Goal: Task Accomplishment & Management: Use online tool/utility

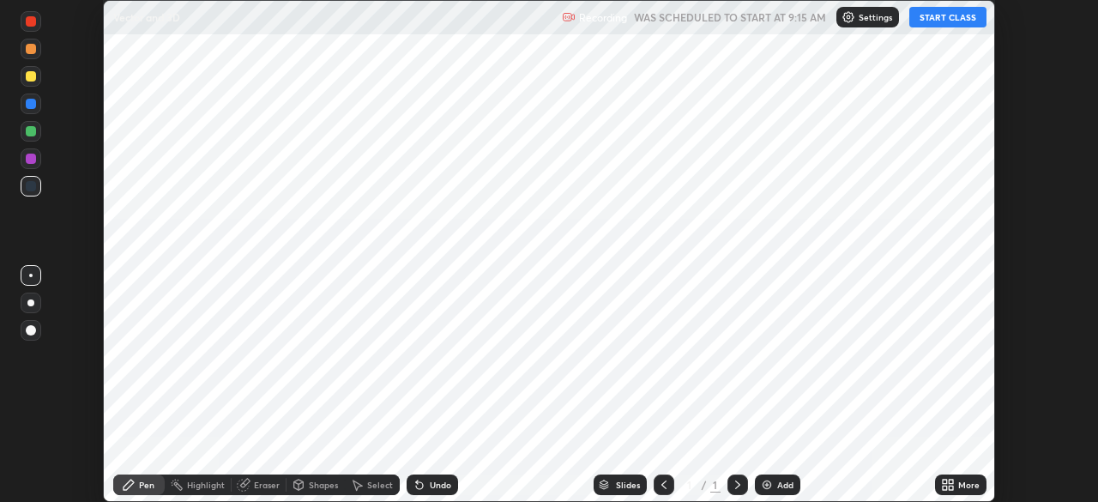
scroll to position [502, 1097]
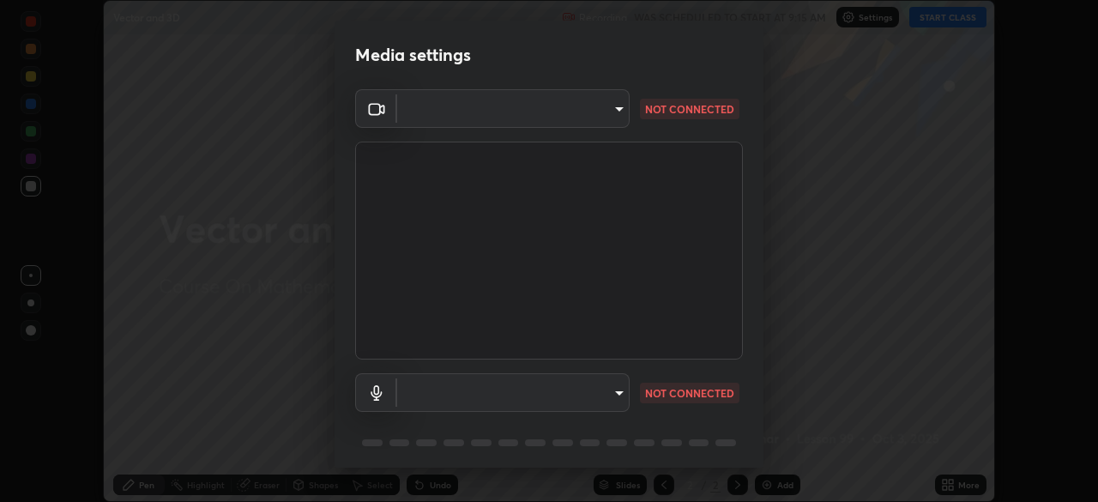
type input "05e465ff83a2709560b00517cc20afcec0d8c6759013130505a18faaf77a7109"
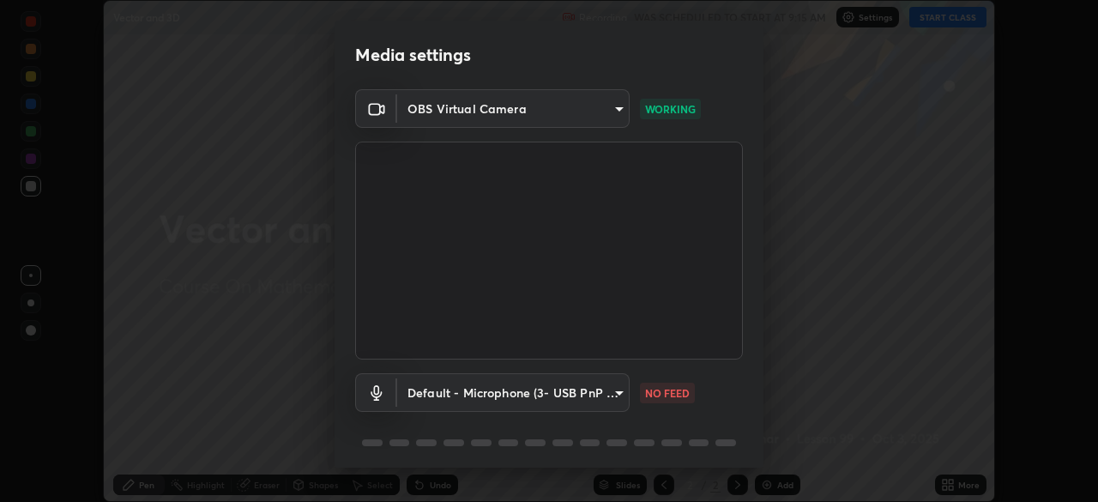
click at [612, 398] on body "Erase all Vector and 3D Recording WAS SCHEDULED TO START AT 9:15 AM Settings ST…" at bounding box center [549, 251] width 1098 height 502
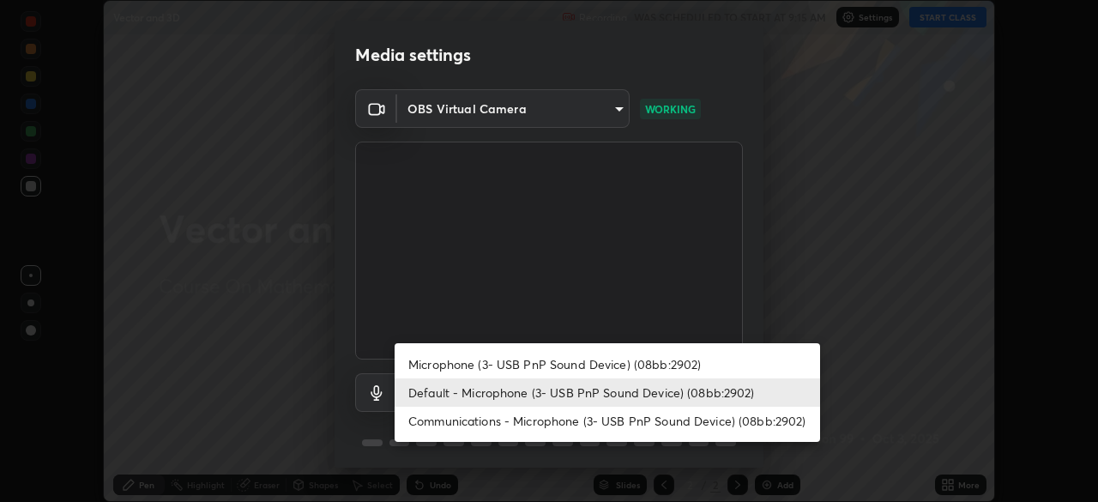
click at [617, 366] on li "Microphone (3- USB PnP Sound Device) (08bb:2902)" at bounding box center [606, 364] width 425 height 28
type input "5e0574a8248c2f94adfbdafe40ebebc0aeff2822baf224a0b93bcc512a3e164e"
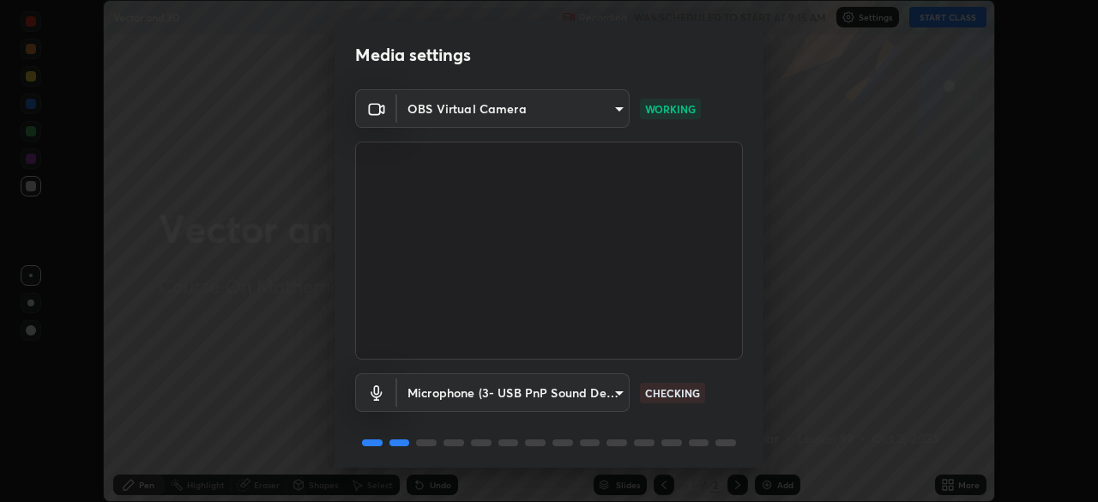
scroll to position [61, 0]
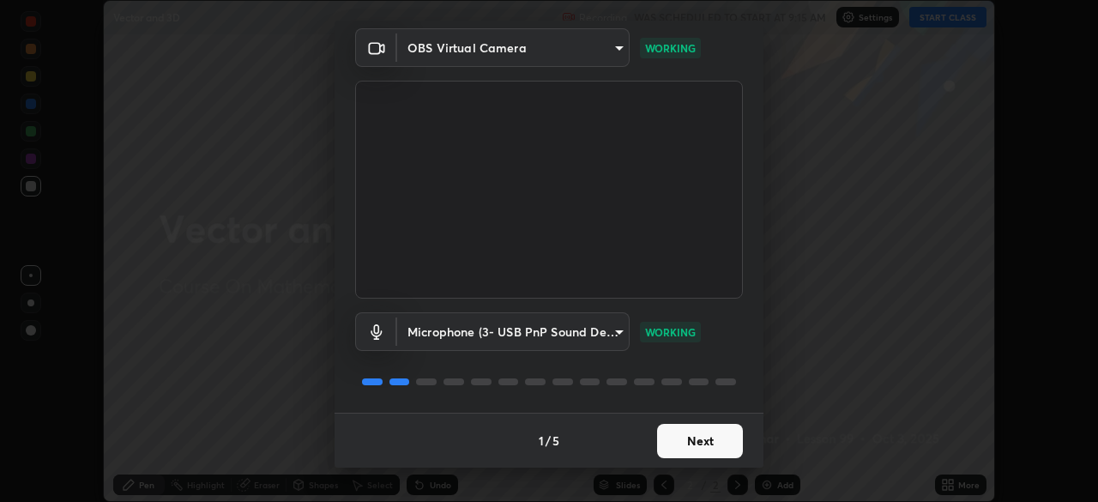
click at [697, 438] on button "Next" at bounding box center [700, 441] width 86 height 34
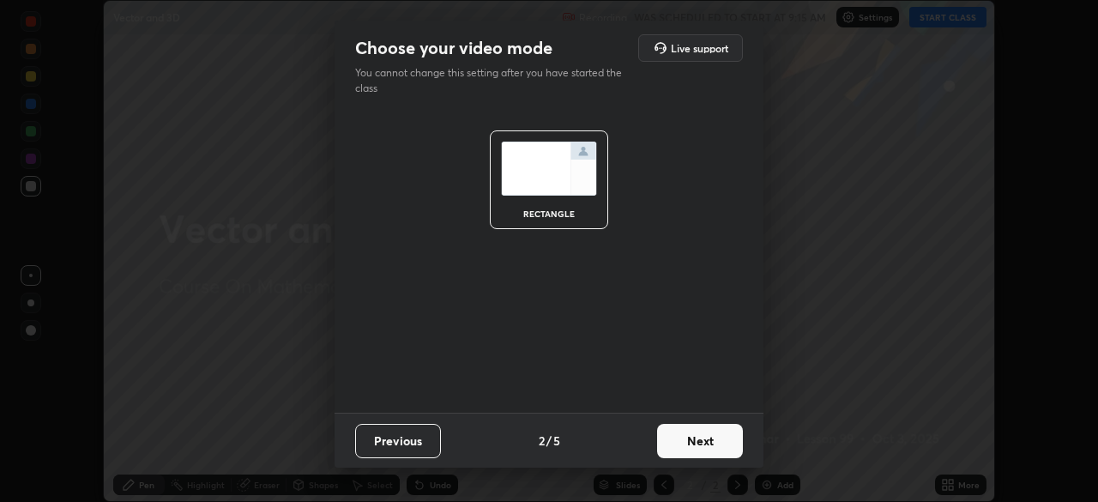
click at [695, 436] on button "Next" at bounding box center [700, 441] width 86 height 34
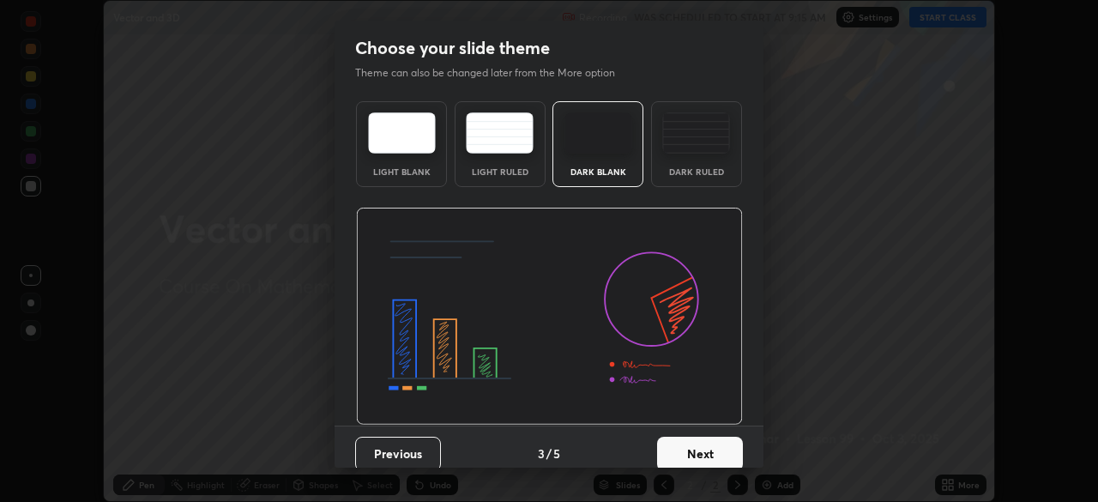
click at [695, 445] on button "Next" at bounding box center [700, 453] width 86 height 34
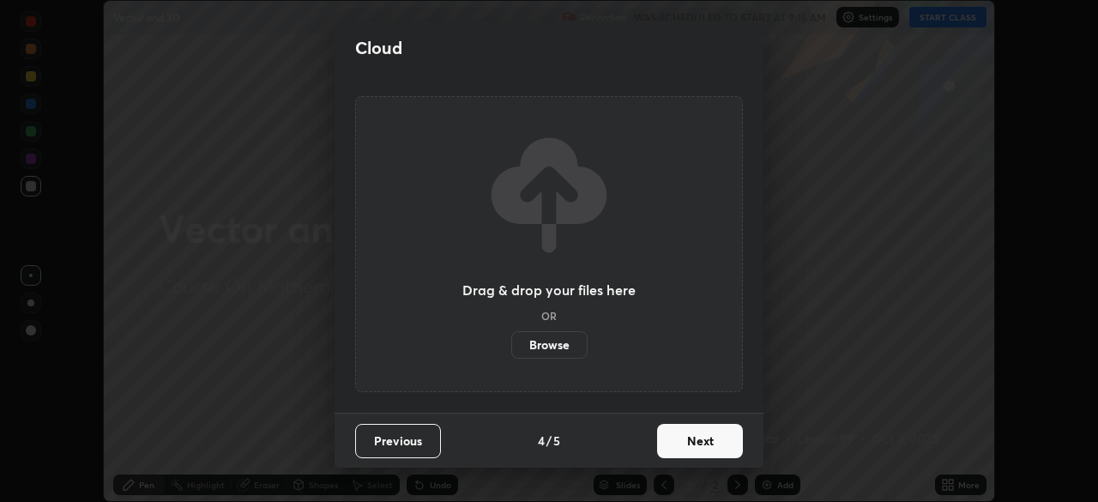
click at [693, 447] on button "Next" at bounding box center [700, 441] width 86 height 34
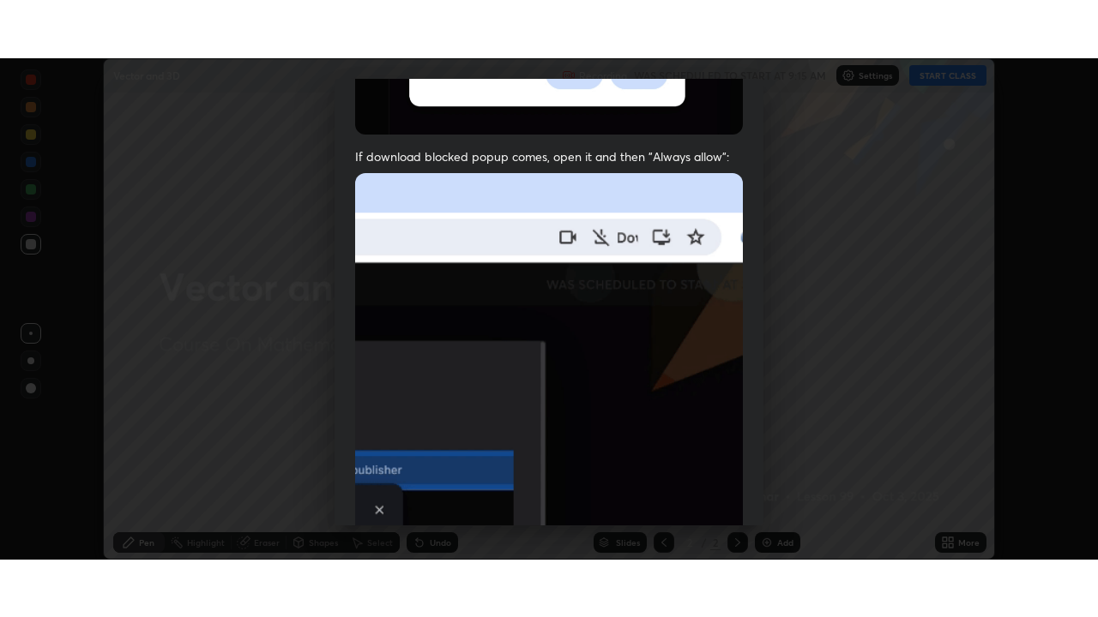
scroll to position [411, 0]
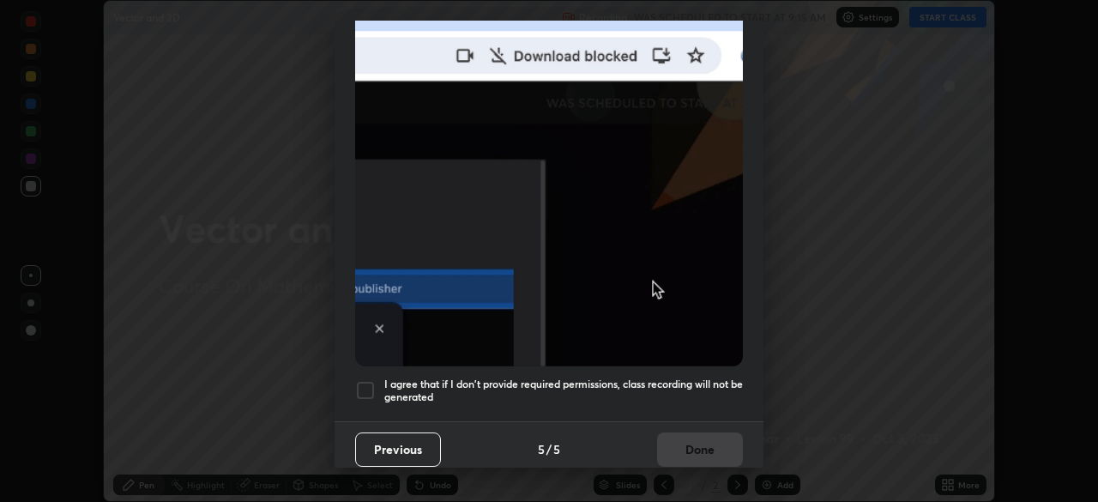
click at [696, 377] on h5 "I agree that if I don't provide required permissions, class recording will not …" at bounding box center [563, 390] width 358 height 27
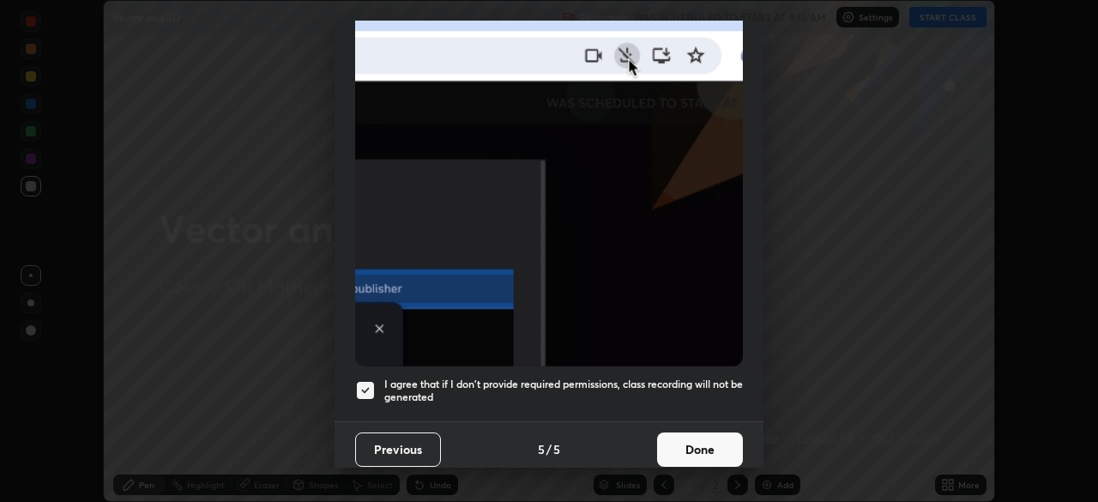
click at [701, 442] on button "Done" at bounding box center [700, 449] width 86 height 34
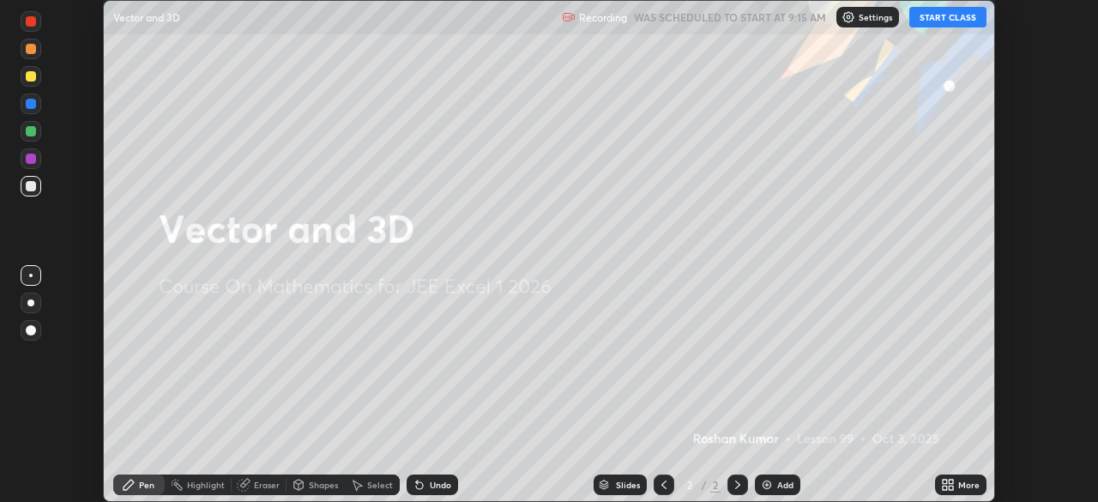
click at [944, 16] on button "START CLASS" at bounding box center [947, 17] width 77 height 21
click at [951, 487] on icon at bounding box center [950, 487] width 4 height 4
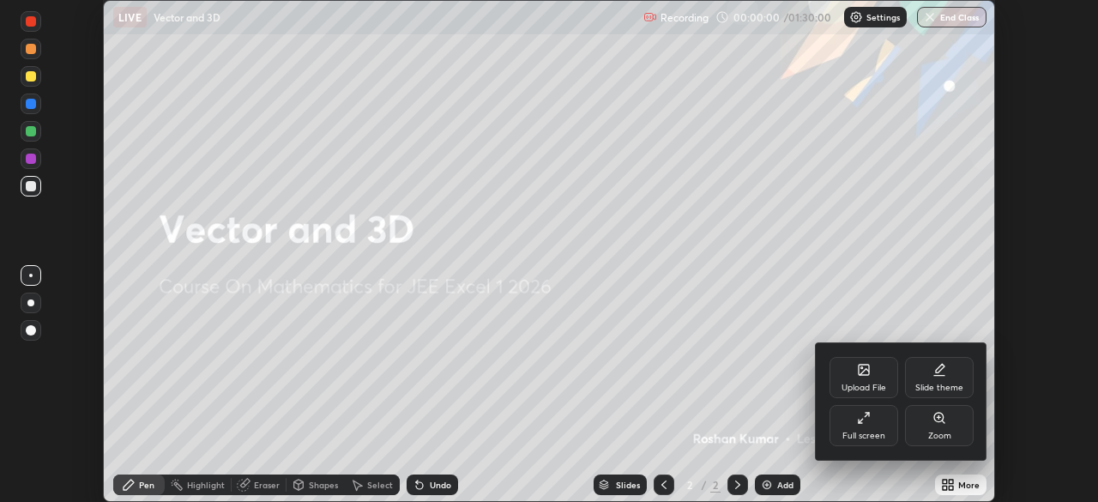
click at [860, 420] on icon at bounding box center [860, 420] width 4 height 4
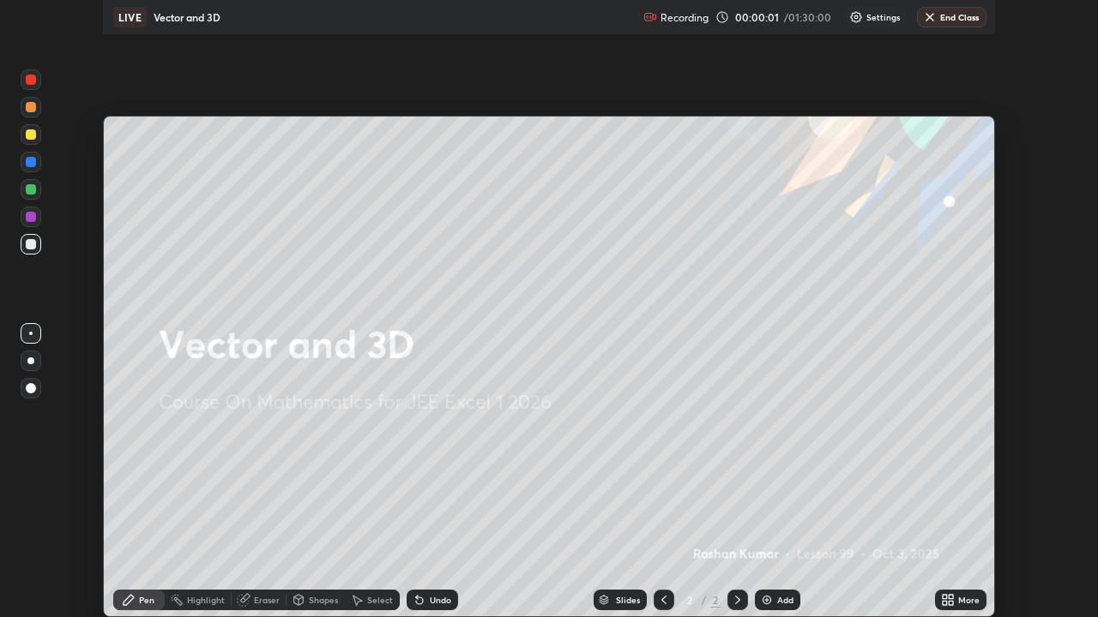
scroll to position [617, 1098]
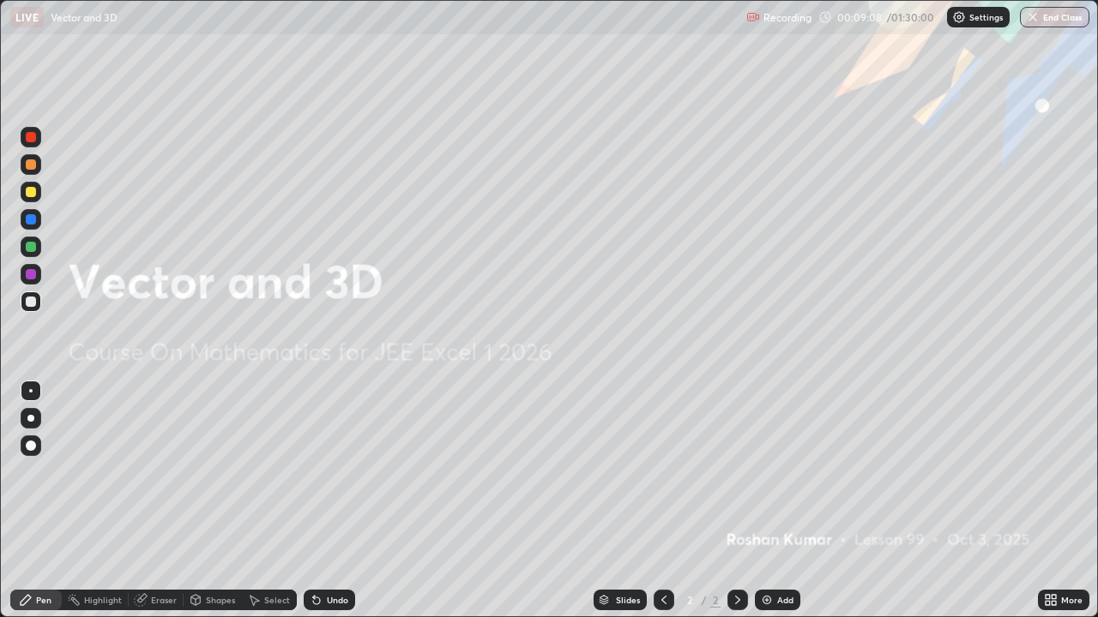
click at [760, 501] on img at bounding box center [767, 600] width 14 height 14
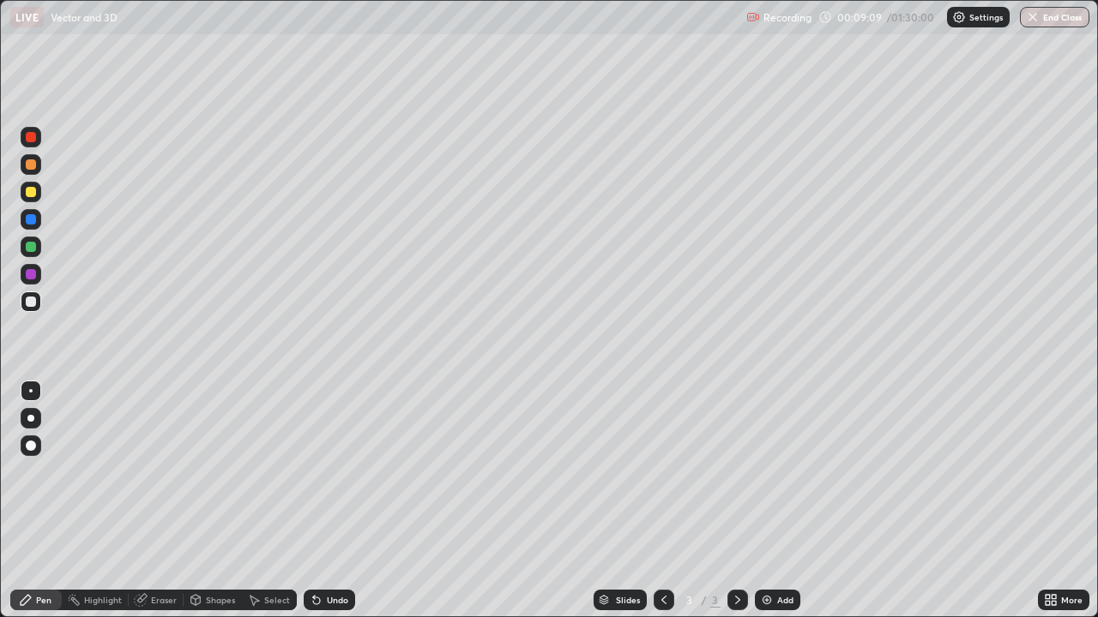
click at [33, 446] on div at bounding box center [31, 446] width 10 height 10
click at [35, 166] on div at bounding box center [31, 164] width 10 height 10
click at [34, 195] on div at bounding box center [31, 192] width 10 height 10
click at [33, 277] on div at bounding box center [31, 274] width 10 height 10
click at [32, 191] on div at bounding box center [31, 192] width 10 height 10
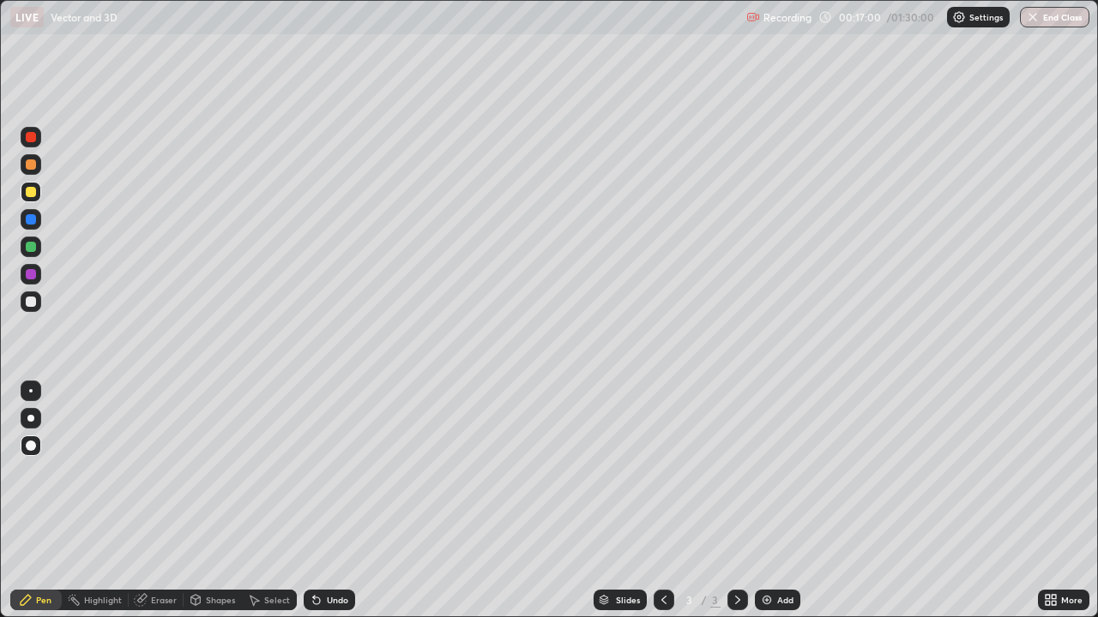
click at [32, 250] on div at bounding box center [31, 247] width 10 height 10
click at [31, 139] on div at bounding box center [31, 137] width 10 height 10
click at [31, 300] on div at bounding box center [31, 302] width 10 height 10
click at [30, 193] on div at bounding box center [31, 192] width 10 height 10
click at [28, 250] on div at bounding box center [31, 247] width 10 height 10
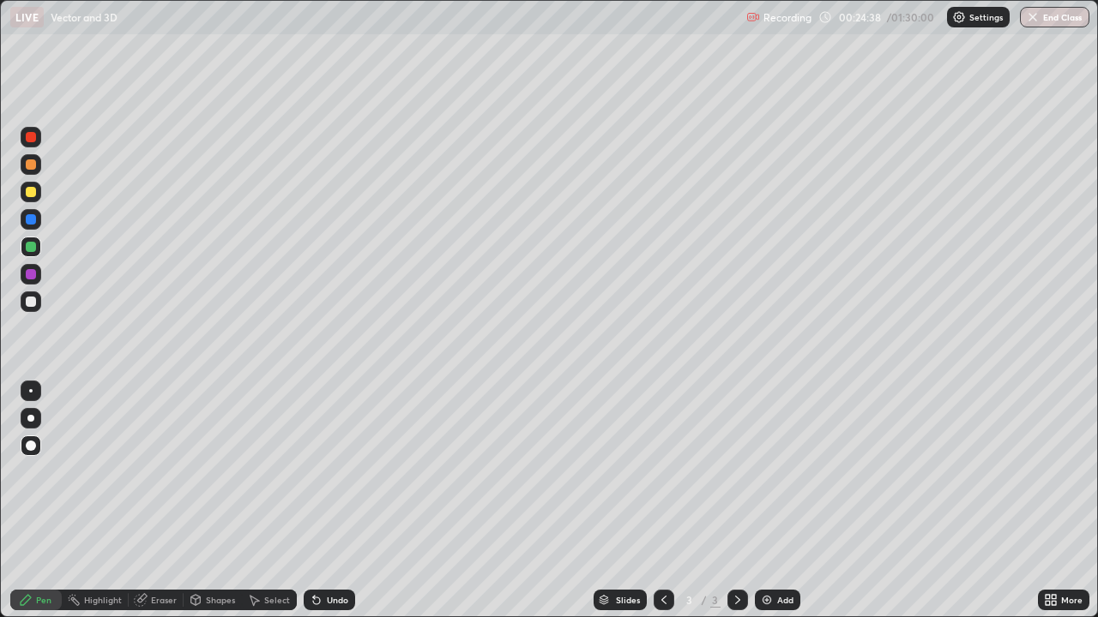
click at [31, 278] on div at bounding box center [31, 274] width 10 height 10
click at [31, 138] on div at bounding box center [31, 137] width 10 height 10
click at [170, 501] on div "Eraser" at bounding box center [164, 600] width 26 height 9
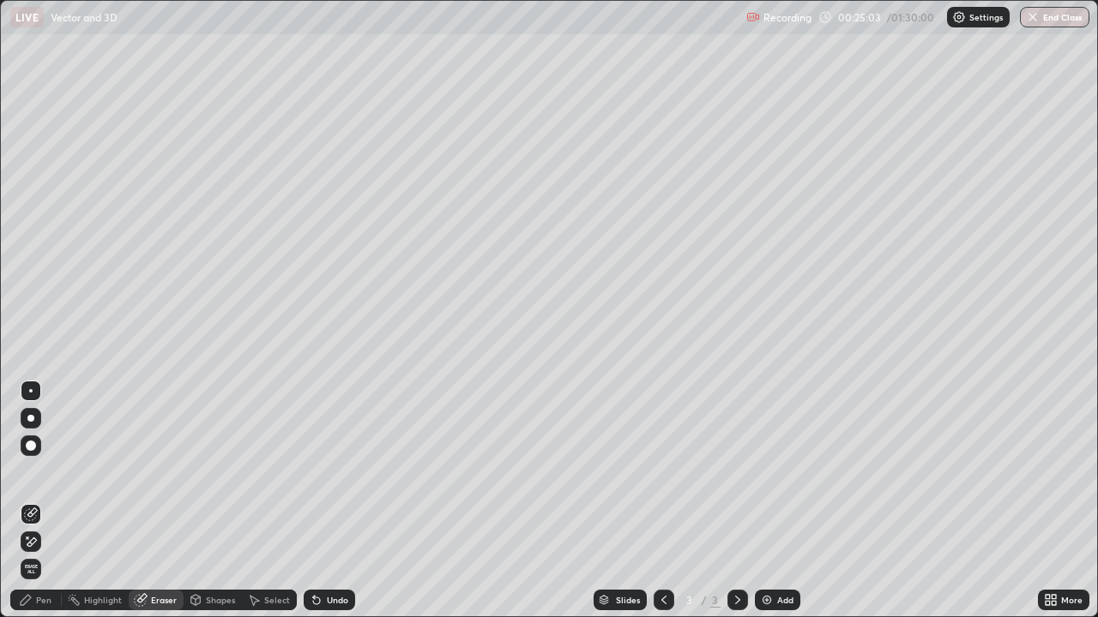
click at [51, 501] on div "Pen" at bounding box center [35, 600] width 51 height 21
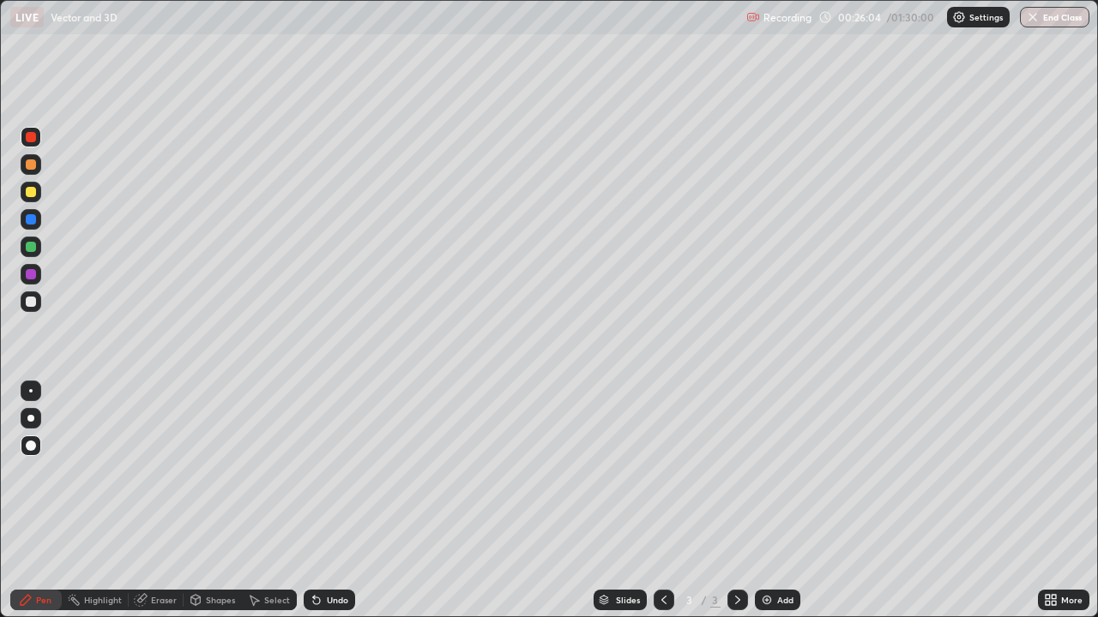
click at [33, 195] on div at bounding box center [31, 192] width 10 height 10
click at [765, 501] on img at bounding box center [767, 600] width 14 height 14
click at [34, 250] on div at bounding box center [31, 247] width 10 height 10
click at [28, 275] on div at bounding box center [31, 274] width 10 height 10
click at [33, 141] on div at bounding box center [31, 137] width 10 height 10
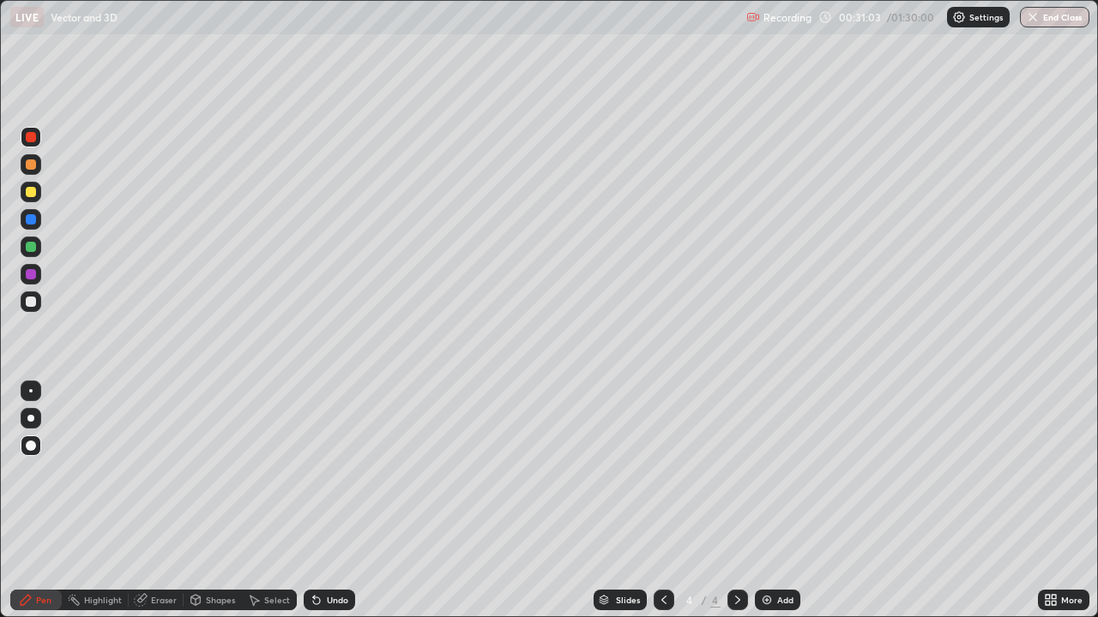
click at [767, 501] on img at bounding box center [767, 600] width 14 height 14
click at [33, 195] on div at bounding box center [31, 192] width 10 height 10
click at [35, 276] on div at bounding box center [31, 274] width 10 height 10
click at [33, 250] on div at bounding box center [31, 247] width 10 height 10
click at [31, 308] on div at bounding box center [31, 302] width 21 height 21
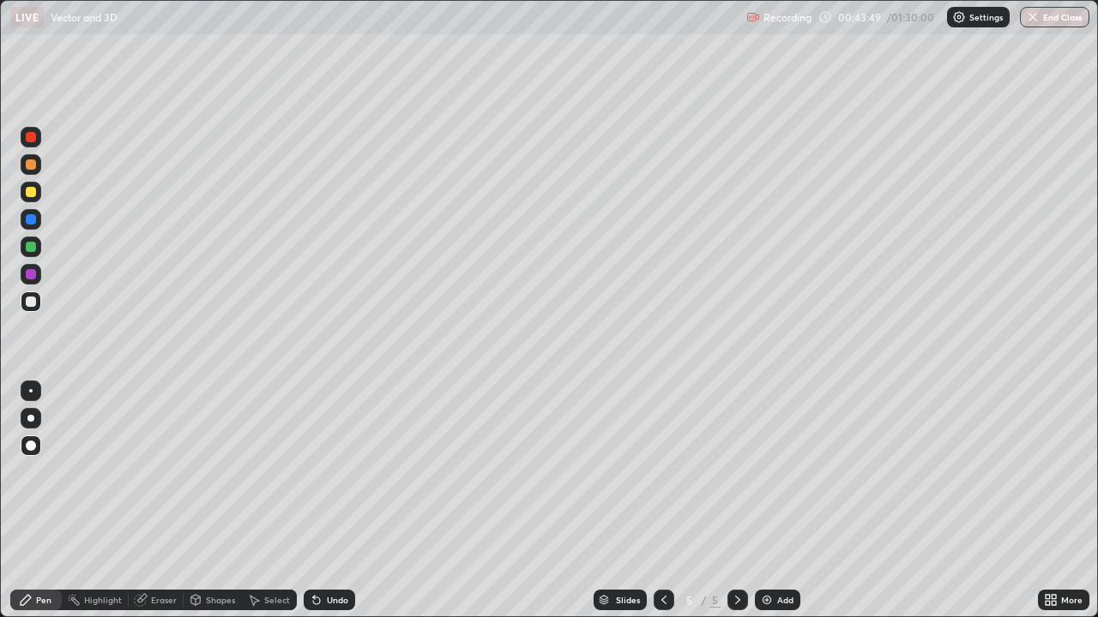
click at [769, 501] on img at bounding box center [767, 600] width 14 height 14
click at [29, 251] on div at bounding box center [31, 247] width 10 height 10
click at [30, 223] on div at bounding box center [31, 219] width 10 height 10
click at [33, 276] on div at bounding box center [31, 274] width 10 height 10
click at [33, 194] on div at bounding box center [31, 192] width 10 height 10
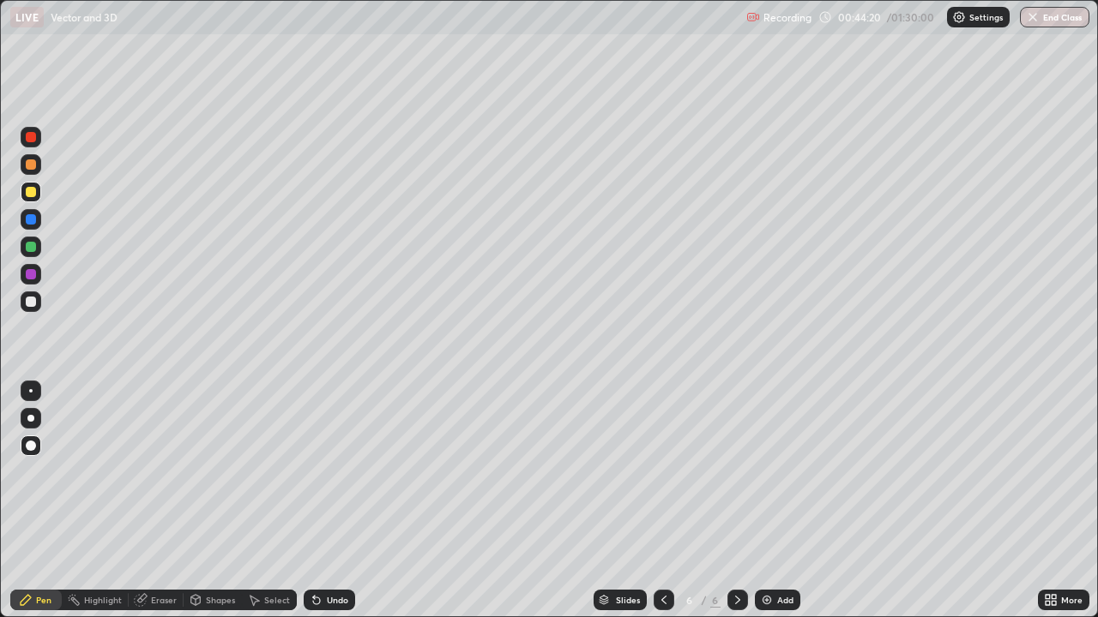
click at [33, 141] on div at bounding box center [31, 137] width 10 height 10
click at [32, 251] on div at bounding box center [31, 247] width 10 height 10
click at [29, 302] on div at bounding box center [31, 302] width 10 height 10
click at [34, 224] on div at bounding box center [31, 219] width 10 height 10
click at [30, 193] on div at bounding box center [31, 192] width 10 height 10
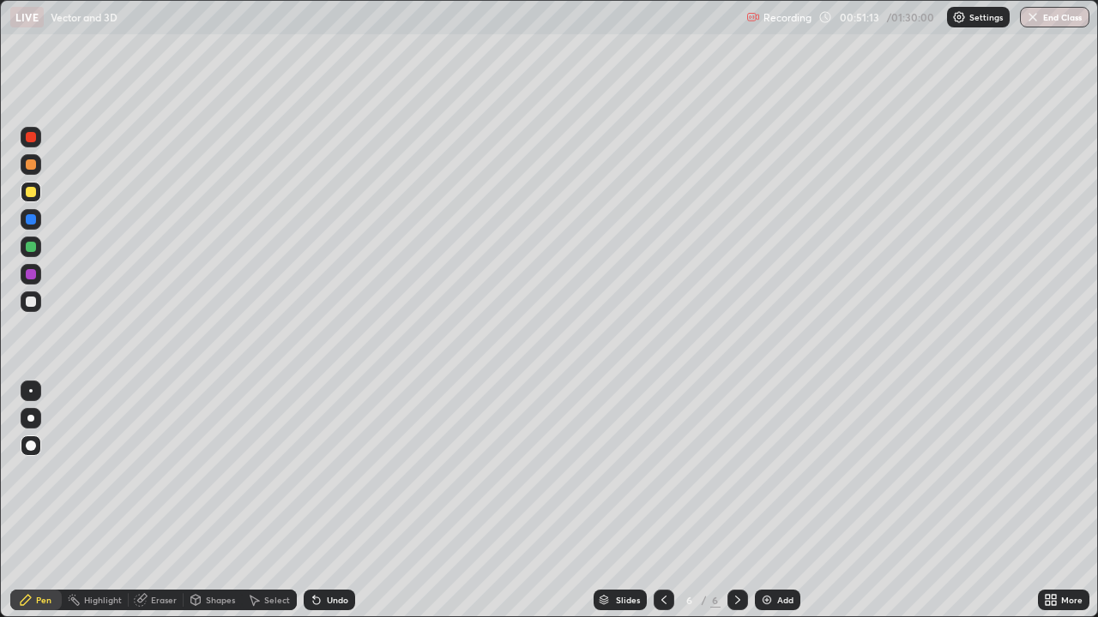
click at [216, 501] on div "Shapes" at bounding box center [220, 600] width 29 height 9
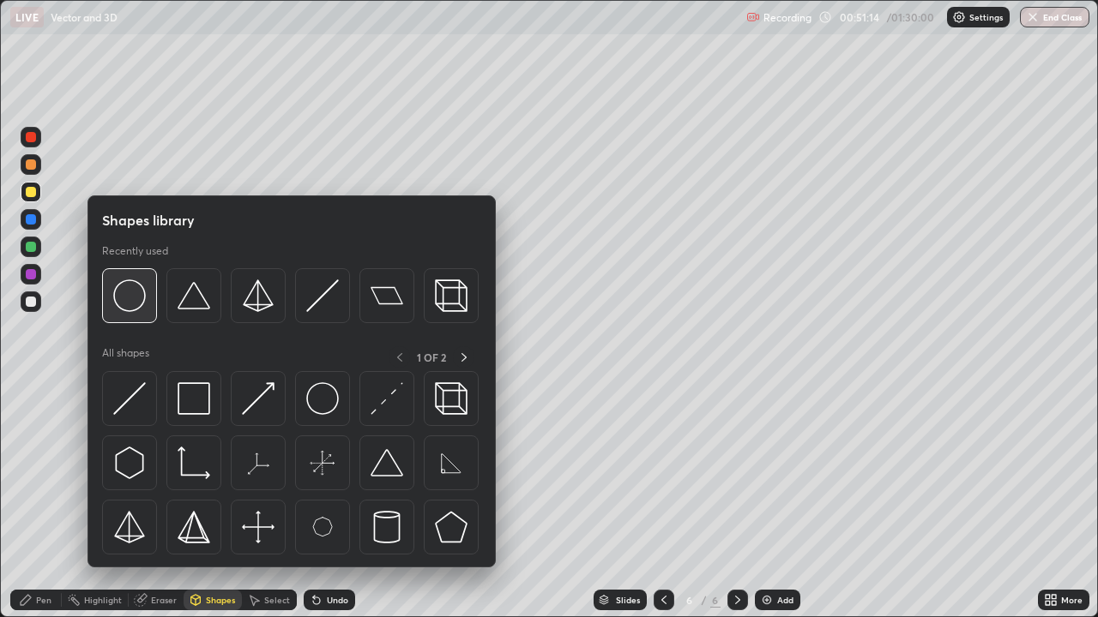
click at [137, 292] on img at bounding box center [129, 296] width 33 height 33
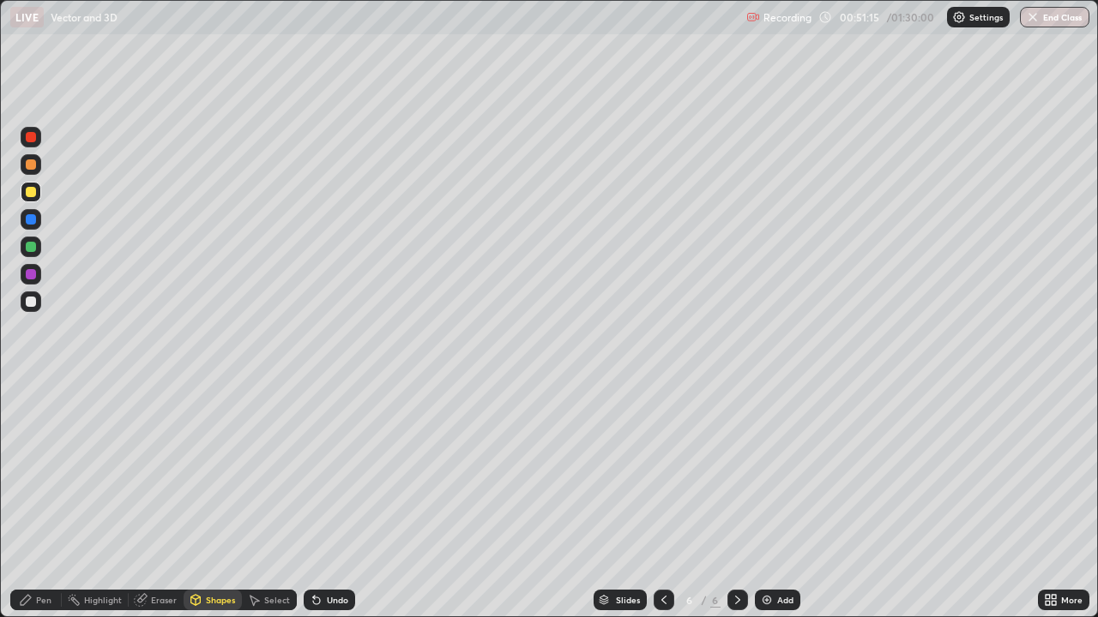
click at [31, 141] on div at bounding box center [31, 137] width 10 height 10
click at [50, 501] on div "Pen" at bounding box center [43, 600] width 15 height 9
click at [33, 220] on div at bounding box center [31, 219] width 10 height 10
click at [35, 304] on div at bounding box center [31, 302] width 10 height 10
click at [32, 247] on div at bounding box center [31, 247] width 10 height 10
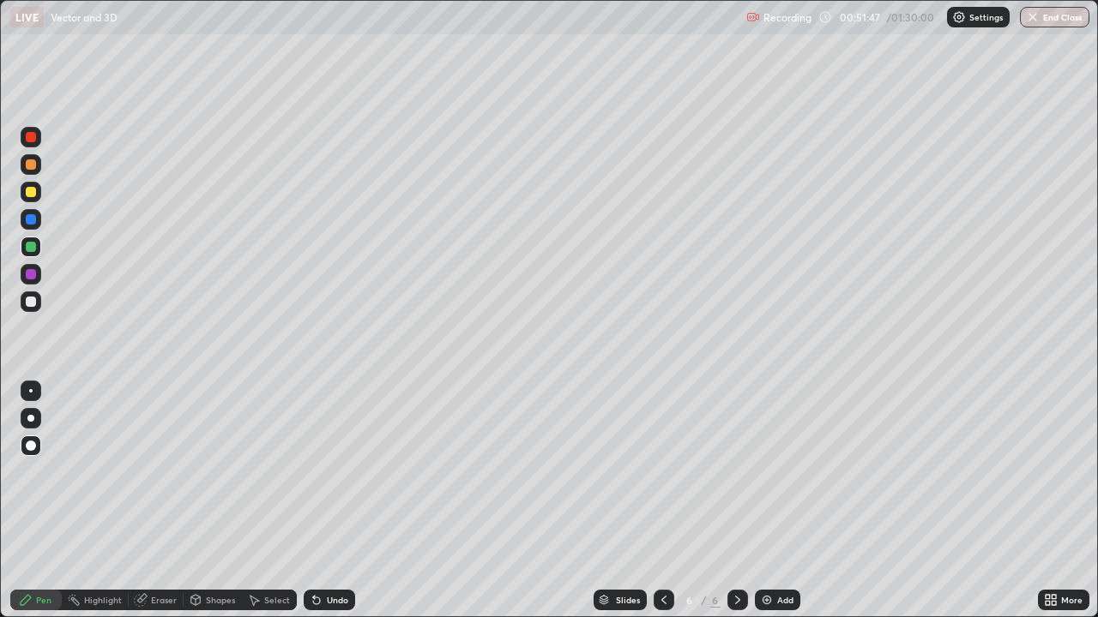
click at [32, 136] on div at bounding box center [31, 137] width 10 height 10
click at [35, 217] on div at bounding box center [31, 219] width 10 height 10
click at [35, 271] on div at bounding box center [31, 274] width 10 height 10
click at [38, 172] on div at bounding box center [31, 164] width 21 height 21
click at [32, 249] on div at bounding box center [31, 247] width 10 height 10
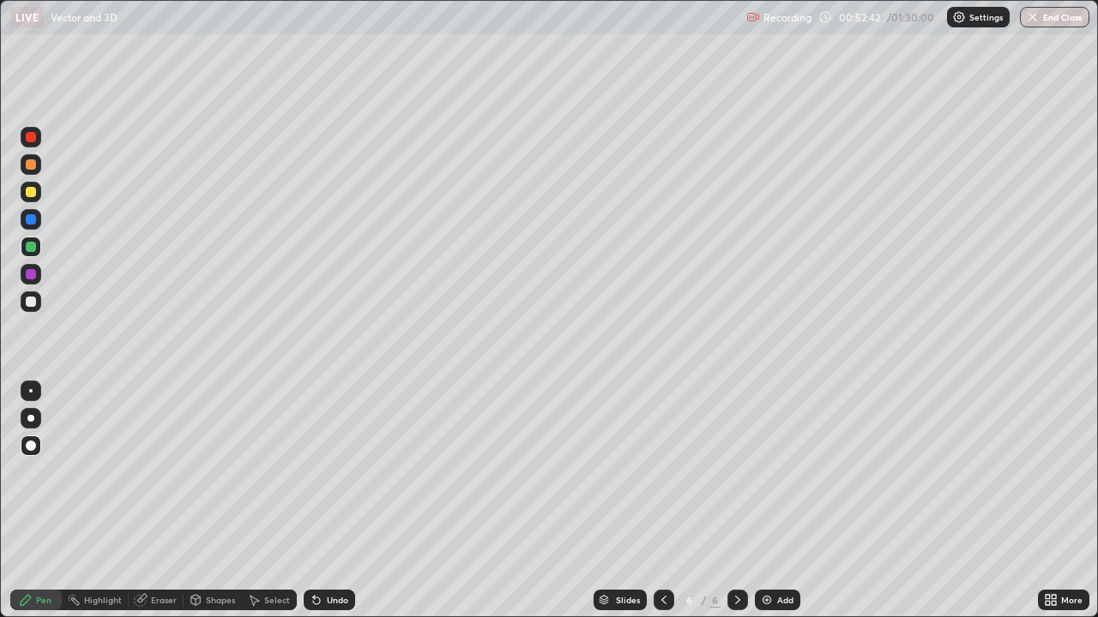
click at [35, 304] on div at bounding box center [31, 302] width 10 height 10
click at [32, 247] on div at bounding box center [31, 247] width 10 height 10
click at [32, 138] on div at bounding box center [31, 137] width 10 height 10
click at [32, 220] on div at bounding box center [31, 219] width 10 height 10
click at [29, 191] on div at bounding box center [31, 192] width 10 height 10
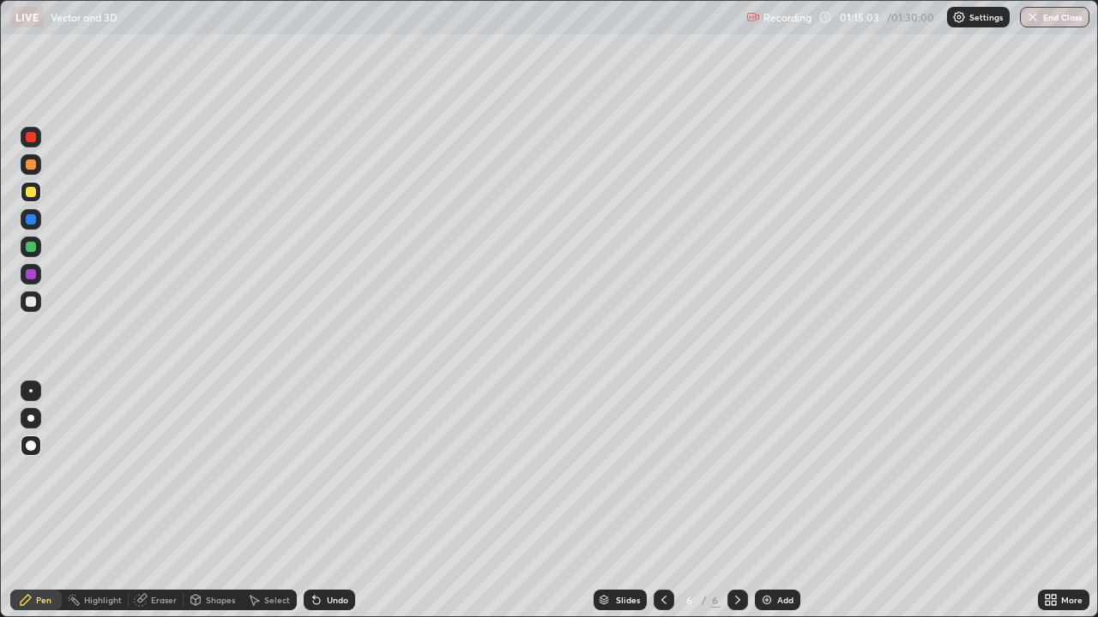
click at [30, 250] on div at bounding box center [31, 247] width 10 height 10
click at [763, 501] on img at bounding box center [767, 600] width 14 height 14
click at [661, 501] on div at bounding box center [663, 600] width 21 height 21
click at [736, 501] on icon at bounding box center [738, 600] width 14 height 14
click at [30, 274] on div at bounding box center [31, 274] width 10 height 10
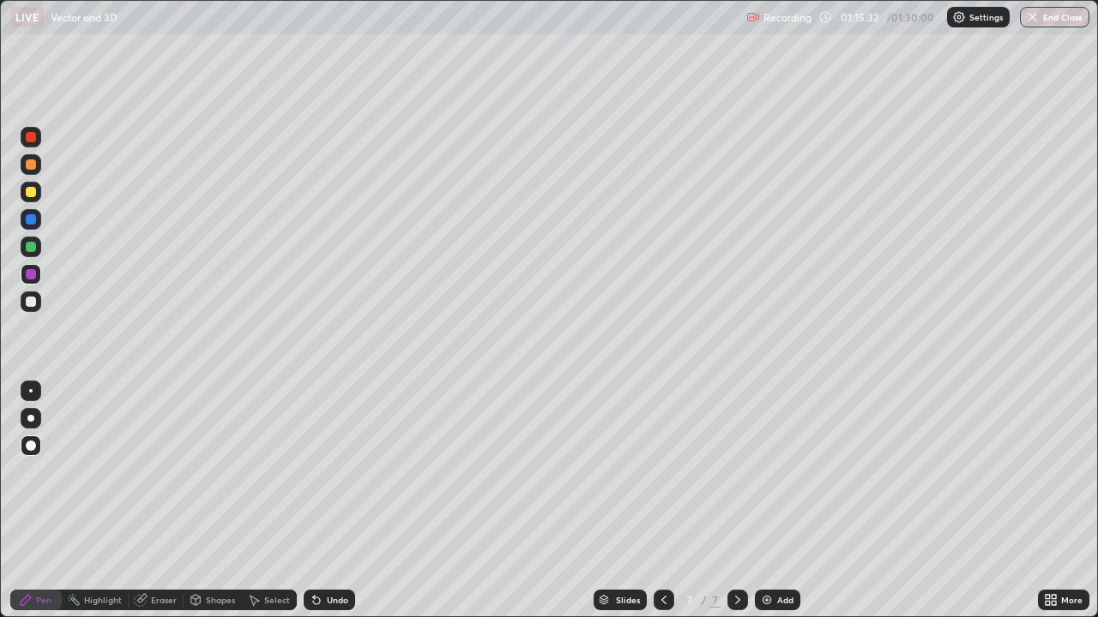
click at [33, 222] on div at bounding box center [31, 219] width 10 height 10
click at [30, 191] on div at bounding box center [31, 192] width 10 height 10
click at [32, 139] on div at bounding box center [31, 137] width 10 height 10
click at [31, 248] on div at bounding box center [31, 247] width 10 height 10
click at [31, 277] on div at bounding box center [31, 274] width 10 height 10
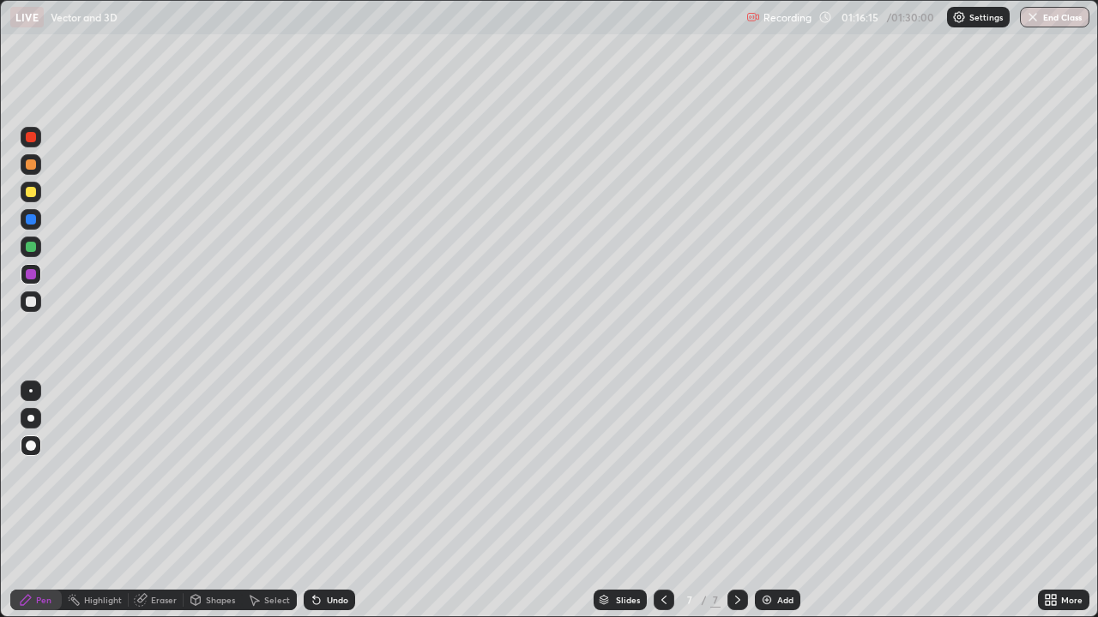
click at [31, 165] on div at bounding box center [31, 164] width 10 height 10
click at [32, 141] on div at bounding box center [31, 137] width 10 height 10
click at [32, 304] on div at bounding box center [31, 302] width 10 height 10
click at [32, 274] on div at bounding box center [31, 274] width 10 height 10
click at [32, 164] on div at bounding box center [31, 164] width 10 height 10
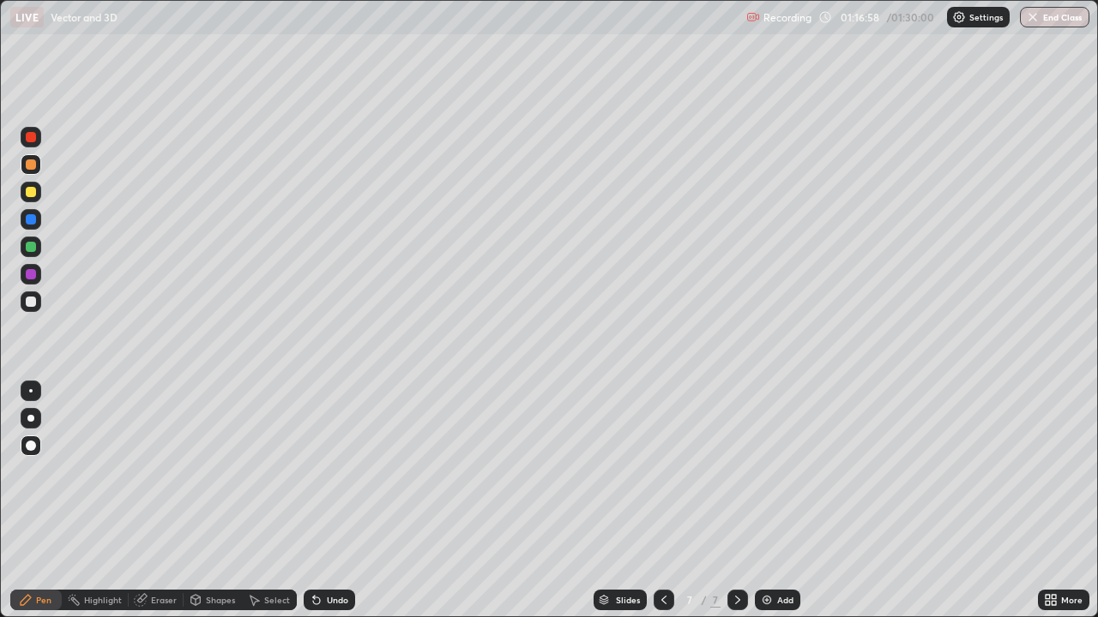
click at [30, 246] on div at bounding box center [31, 247] width 10 height 10
click at [31, 220] on div at bounding box center [31, 219] width 10 height 10
click at [34, 301] on div at bounding box center [31, 302] width 10 height 10
click at [34, 251] on div at bounding box center [31, 247] width 21 height 21
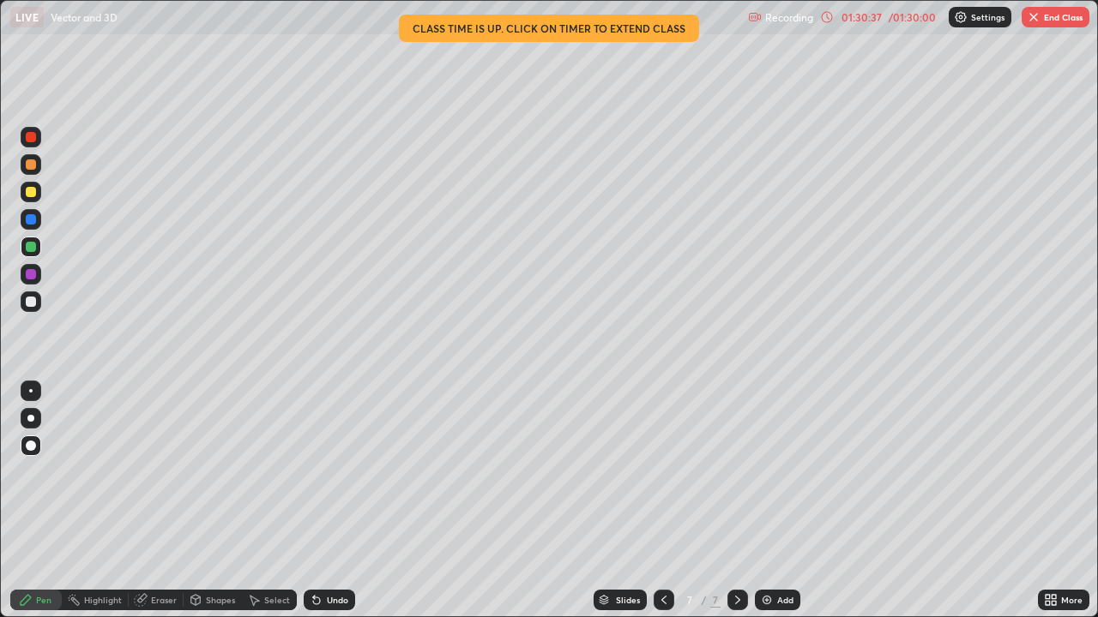
click at [936, 501] on div "Slides 7 / 7 Add" at bounding box center [696, 600] width 683 height 34
click at [1053, 19] on button "End Class" at bounding box center [1055, 17] width 68 height 21
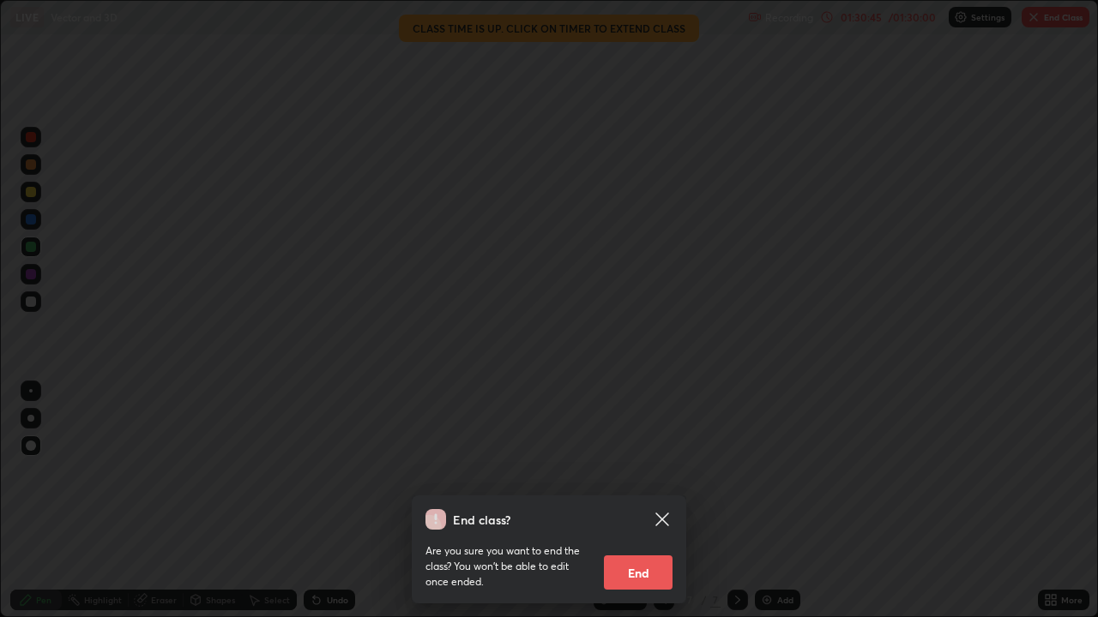
click at [657, 501] on button "End" at bounding box center [638, 573] width 69 height 34
